Goal: Find specific page/section: Find specific page/section

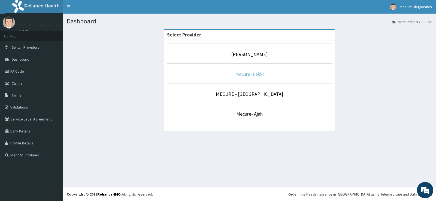
click at [246, 73] on link "Mecure -Lekki" at bounding box center [249, 74] width 29 height 6
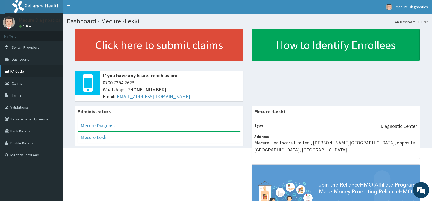
click at [21, 71] on link "PA Code" at bounding box center [31, 71] width 63 height 12
